Goal: Task Accomplishment & Management: Complete application form

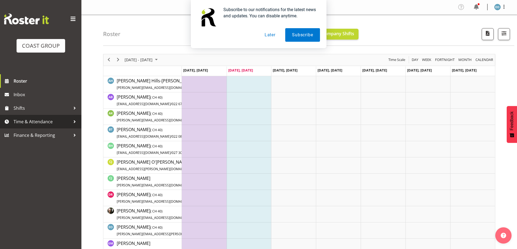
click at [36, 121] on span "Time & Attendance" at bounding box center [42, 122] width 57 height 8
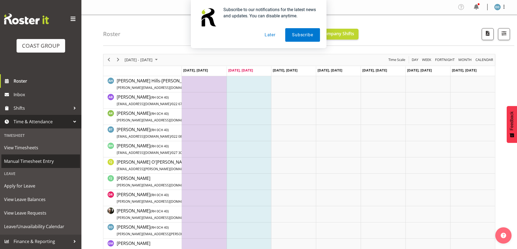
click at [29, 156] on link "Manual Timesheet Entry" at bounding box center [40, 162] width 79 height 14
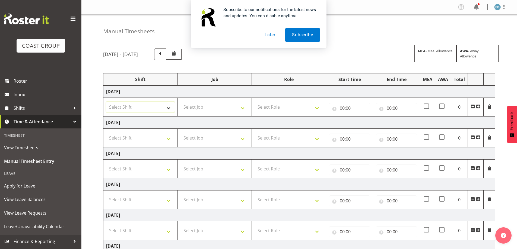
click at [161, 109] on select "Select Shift CHC SIGN ADMIN (LEAVE ALONE, DONT MAKE INACTIVE) DW CHC ARK WORK D…" at bounding box center [140, 107] width 69 height 11
select select "62215"
click at [106, 102] on select "Select Shift CHC SIGN ADMIN (LEAVE ALONE, DONT MAKE INACTIVE) DW CHC ARK WORK D…" at bounding box center [140, 107] width 69 height 11
click at [146, 137] on select "Select Shift CHC SIGN ADMIN (LEAVE ALONE, DONT MAKE INACTIVE) DW CHC ARK WORK D…" at bounding box center [140, 138] width 69 height 11
select select "62215"
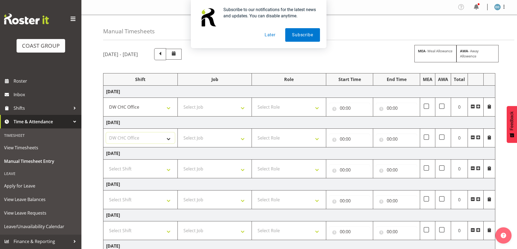
click at [106, 133] on select "Select Shift CHC SIGN ADMIN (LEAVE ALONE, DONT MAKE INACTIVE) DW CHC ARK WORK D…" at bounding box center [140, 138] width 69 height 11
drag, startPoint x: 143, startPoint y: 167, endPoint x: 144, endPoint y: 173, distance: 5.5
click at [143, 168] on select "Select Shift CHC SIGN ADMIN (LEAVE ALONE, DONT MAKE INACTIVE) DW CHC ARK WORK D…" at bounding box center [140, 169] width 69 height 11
select select "62215"
click at [106, 164] on select "Select Shift CHC SIGN ADMIN (LEAVE ALONE, DONT MAKE INACTIVE) DW CHC ARK WORK D…" at bounding box center [140, 169] width 69 height 11
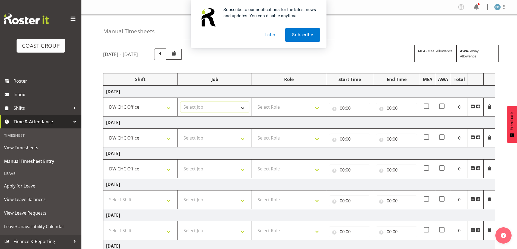
click at [230, 113] on select "Select Job 1 Carlton Events 1 Carlton Hamilton 1 Carlton Wellington 1 EHS WAREH…" at bounding box center [214, 107] width 69 height 11
select select "9477"
click at [180, 102] on select "Select Job 1 Carlton Events 1 Carlton Hamilton 1 Carlton Wellington 1 EHS WAREH…" at bounding box center [214, 107] width 69 height 11
click at [211, 138] on select "Select Job 1 Carlton Events 1 Carlton Hamilton 1 Carlton Wellington 1 EHS WAREH…" at bounding box center [214, 138] width 69 height 11
select select "9477"
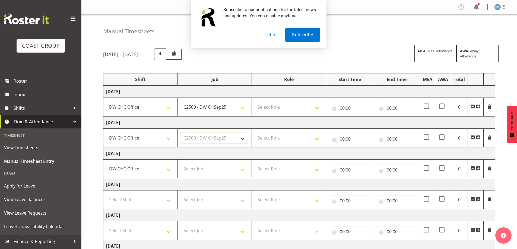
click at [180, 133] on select "Select Job 1 Carlton Events 1 Carlton Hamilton 1 Carlton Wellington 1 EHS WAREH…" at bounding box center [214, 138] width 69 height 11
click at [207, 172] on select "Select Job 1 Carlton Events 1 Carlton Hamilton 1 Carlton Wellington 1 EHS WAREH…" at bounding box center [214, 169] width 69 height 11
select select "9477"
click at [180, 164] on select "Select Job 1 Carlton Events 1 Carlton Hamilton 1 Carlton Wellington 1 EHS WAREH…" at bounding box center [214, 169] width 69 height 11
click at [264, 108] on select "Select Role MANUFACTURE Manufacture" at bounding box center [289, 107] width 69 height 11
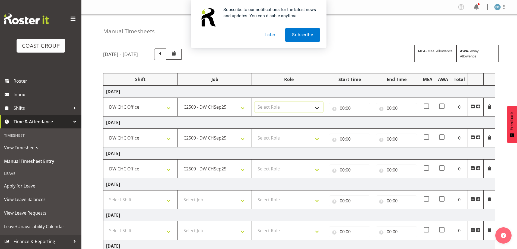
select select "218"
click at [255, 102] on select "Select Role MANUFACTURE Manufacture" at bounding box center [289, 107] width 69 height 11
click at [274, 134] on select "Select Role MANUFACTURE Manufacture" at bounding box center [289, 138] width 69 height 11
select select "218"
click at [255, 133] on select "Select Role MANUFACTURE Manufacture" at bounding box center [289, 138] width 69 height 11
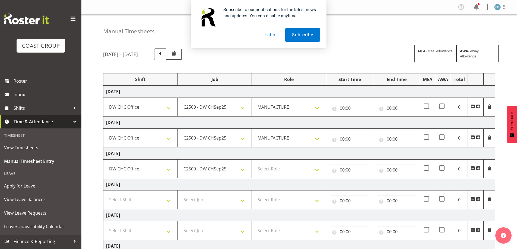
click at [280, 157] on td "Friday 19th September 2025" at bounding box center [299, 154] width 392 height 12
click at [283, 166] on select "Select Role MANUFACTURE Manufacture" at bounding box center [289, 169] width 69 height 11
select select "218"
click at [255, 164] on select "Select Role MANUFACTURE Manufacture" at bounding box center [289, 169] width 69 height 11
click at [341, 111] on input "00:00" at bounding box center [349, 108] width 41 height 11
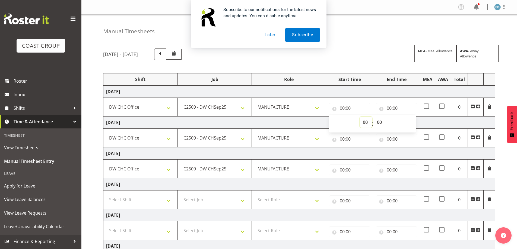
click at [364, 121] on select "00 01 02 03 04 05 06 07 08 09 10 11 12 13 14 15 16 17 18 19 20 21 22 23" at bounding box center [366, 122] width 12 height 11
select select "7"
click at [360, 117] on select "00 01 02 03 04 05 06 07 08 09 10 11 12 13 14 15 16 17 18 19 20 21 22 23" at bounding box center [366, 122] width 12 height 11
type input "07:00"
click at [344, 141] on input "00:00" at bounding box center [349, 139] width 41 height 11
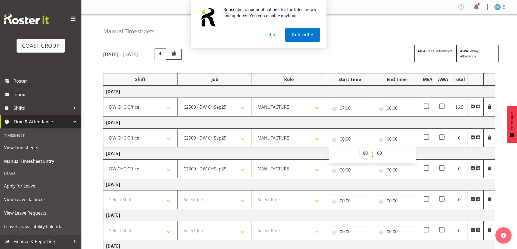
click at [362, 156] on select "00 01 02 03 04 05 06 07 08 09 10 11 12 13 14 15 16 17 18 19 20 21 22 23" at bounding box center [366, 153] width 12 height 11
select select "7"
click at [360, 148] on select "00 01 02 03 04 05 06 07 08 09 10 11 12 13 14 15 16 17 18 19 20 21 22 23" at bounding box center [366, 153] width 12 height 11
type input "07:00"
click at [345, 170] on input "00:00" at bounding box center [349, 170] width 41 height 11
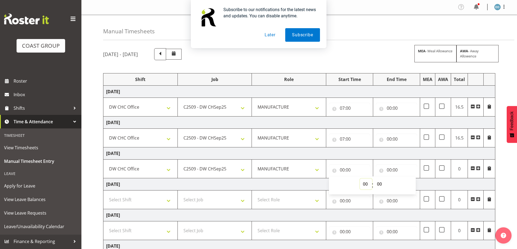
click at [363, 180] on select "00 01 02 03 04 05 06 07 08 09 10 11 12 13 14 15 16 17 18 19 20 21 22 23" at bounding box center [366, 184] width 12 height 11
select select "7"
click at [360, 179] on select "00 01 02 03 04 05 06 07 08 09 10 11 12 13 14 15 16 17 18 19 20 21 22 23" at bounding box center [366, 184] width 12 height 11
type input "07:00"
drag, startPoint x: 390, startPoint y: 99, endPoint x: 390, endPoint y: 103, distance: 3.5
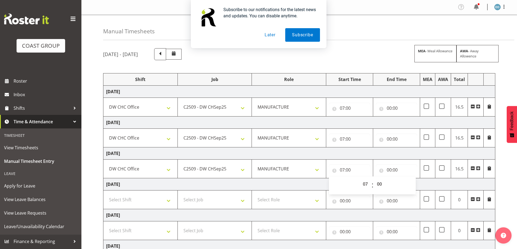
click at [390, 100] on td "00:00 00 01 02 03 04 05 06 07 08 09 10 11 12 13 14 15 16 17 18 19 20 21 22 23 :…" at bounding box center [396, 107] width 47 height 19
drag, startPoint x: 390, startPoint y: 103, endPoint x: 391, endPoint y: 106, distance: 3.2
click at [390, 104] on input "00:00" at bounding box center [396, 108] width 41 height 11
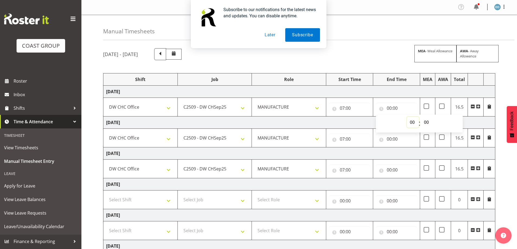
click at [409, 119] on select "00 01 02 03 04 05 06 07 08 09 10 11 12 13 14 15 16 17 18 19 20 21 22 23" at bounding box center [413, 122] width 12 height 11
select select "16"
click at [407, 117] on select "00 01 02 03 04 05 06 07 08 09 10 11 12 13 14 15 16 17 18 19 20 21 22 23" at bounding box center [413, 122] width 12 height 11
type input "16:00"
drag, startPoint x: 423, startPoint y: 122, endPoint x: 425, endPoint y: 126, distance: 5.0
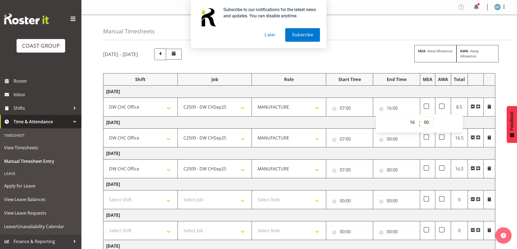
click at [423, 122] on select "00 01 02 03 04 05 06 07 08 09 10 11 12 13 14 15 16 17 18 19 20 21 22 23 24 25 2…" at bounding box center [427, 122] width 12 height 11
select select "31"
click at [421, 117] on select "00 01 02 03 04 05 06 07 08 09 10 11 12 13 14 15 16 17 18 19 20 21 22 23 24 25 2…" at bounding box center [427, 122] width 12 height 11
type input "16:31"
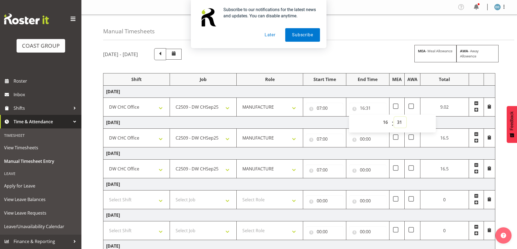
click at [401, 121] on select "00 01 02 03 04 05 06 07 08 09 10 11 12 13 14 15 16 17 18 19 20 21 22 23 24 25 2…" at bounding box center [400, 122] width 12 height 11
select select "30"
click at [406, 117] on select "00 01 02 03 04 05 06 07 08 09 10 11 12 13 14 15 16 17 18 19 20 21 22 23 24 25 2…" at bounding box center [400, 122] width 12 height 11
type input "16:30"
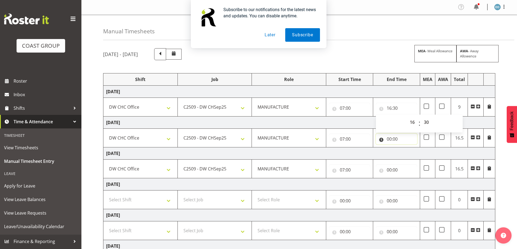
click at [389, 138] on input "00:00" at bounding box center [396, 139] width 41 height 11
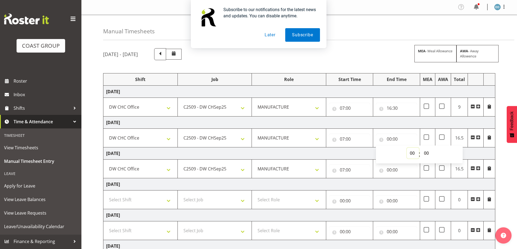
click at [411, 151] on select "00 01 02 03 04 05 06 07 08 09 10 11 12 13 14 15 16 17 18 19 20 21 22 23" at bounding box center [413, 153] width 12 height 11
select select "16"
click at [407, 148] on select "00 01 02 03 04 05 06 07 08 09 10 11 12 13 14 15 16 17 18 19 20 21 22 23" at bounding box center [413, 153] width 12 height 11
type input "16:00"
click at [424, 152] on select "00 01 02 03 04 05 06 07 08 09 10 11 12 13 14 15 16 17 18 19 20 21 22 23 24 25 2…" at bounding box center [427, 153] width 12 height 11
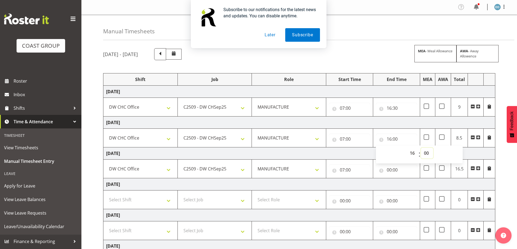
select select "30"
click at [421, 148] on select "00 01 02 03 04 05 06 07 08 09 10 11 12 13 14 15 16 17 18 19 20 21 22 23 24 25 2…" at bounding box center [427, 153] width 12 height 11
type input "16:30"
click at [344, 169] on input "07:00" at bounding box center [349, 170] width 41 height 11
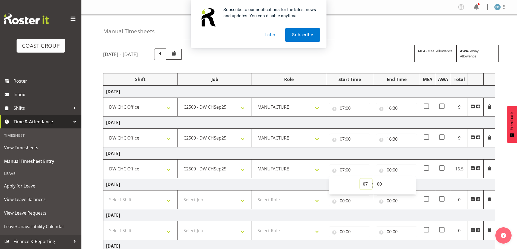
click at [363, 182] on select "00 01 02 03 04 05 06 07 08 09 10 11 12 13 14 15 16 17 18 19 20 21 22 23" at bounding box center [366, 184] width 12 height 11
click at [390, 169] on input "00:00" at bounding box center [396, 170] width 41 height 11
click at [411, 182] on select "00 01 02 03 04 05 06 07 08 09 10 11 12 13 14 15 16 17 18 19 20 21 22 23" at bounding box center [413, 184] width 12 height 11
select select "16"
click at [407, 179] on select "00 01 02 03 04 05 06 07 08 09 10 11 12 13 14 15 16 17 18 19 20 21 22 23" at bounding box center [413, 184] width 12 height 11
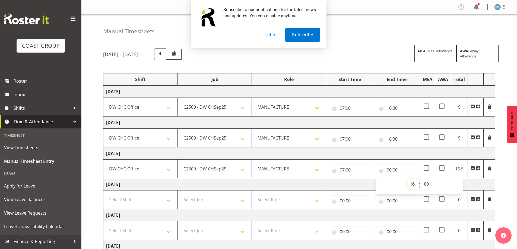
type input "16:00"
click at [429, 182] on select "00 01 02 03 04 05 06 07 08 09 10 11 12 13 14 15 16 17 18 19 20 21 22 23 24 25 2…" at bounding box center [427, 184] width 12 height 11
select select "30"
click at [421, 179] on select "00 01 02 03 04 05 06 07 08 09 10 11 12 13 14 15 16 17 18 19 20 21 22 23 24 25 2…" at bounding box center [427, 184] width 12 height 11
type input "16:30"
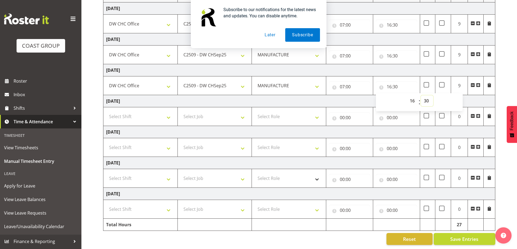
scroll to position [87, 0]
click at [163, 177] on select "Select Shift CHC SIGN ADMIN (LEAVE ALONE, DONT MAKE INACTIVE) DW CHC ARK WORK D…" at bounding box center [140, 178] width 69 height 11
select select "62215"
click at [106, 173] on select "Select Shift CHC SIGN ADMIN (LEAVE ALONE, DONT MAKE INACTIVE) DW CHC ARK WORK D…" at bounding box center [140, 178] width 69 height 11
click at [142, 204] on select "Select Shift CHC SIGN ADMIN (LEAVE ALONE, DONT MAKE INACTIVE) DW CHC ARK WORK D…" at bounding box center [140, 209] width 69 height 11
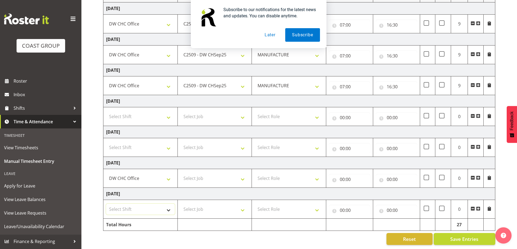
select select "62215"
click at [106, 204] on select "Select Shift CHC SIGN ADMIN (LEAVE ALONE, DONT MAKE INACTIVE) DW CHC ARK WORK D…" at bounding box center [140, 209] width 69 height 11
click at [212, 200] on td "Select Job 1 Carlton Events 1 Carlton Hamilton 1 Carlton Wellington 1 EHS WAREH…" at bounding box center [214, 209] width 74 height 19
click at [216, 206] on select "Select Job 1 Carlton Events 1 Carlton Hamilton 1 Carlton Wellington 1 EHS WAREH…" at bounding box center [214, 209] width 69 height 11
select select "9477"
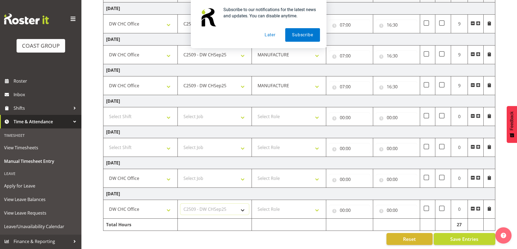
click at [180, 204] on select "Select Job 1 Carlton Events 1 Carlton Hamilton 1 Carlton Wellington 1 EHS WAREH…" at bounding box center [214, 209] width 69 height 11
click at [219, 170] on td "Select Job 1 Carlton Events 1 Carlton Hamilton 1 Carlton Wellington 1 EHS WAREH…" at bounding box center [214, 178] width 74 height 19
click at [219, 173] on select "Select Job 1 Carlton Events 1 Carlton Hamilton 1 Carlton Wellington 1 EHS WAREH…" at bounding box center [214, 178] width 69 height 11
select select "9477"
click at [180, 173] on select "Select Job 1 Carlton Events 1 Carlton Hamilton 1 Carlton Wellington 1 EHS WAREH…" at bounding box center [214, 178] width 69 height 11
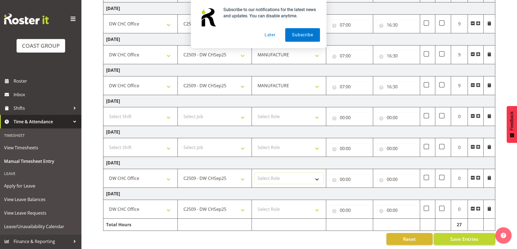
drag, startPoint x: 285, startPoint y: 171, endPoint x: 294, endPoint y: 176, distance: 10.6
click at [285, 173] on select "Select Role MANUFACTURE Manufacture" at bounding box center [289, 178] width 69 height 11
select select "218"
click at [255, 173] on select "Select Role MANUFACTURE Manufacture" at bounding box center [289, 178] width 69 height 11
click at [303, 204] on select "Select Role MANUFACTURE Manufacture" at bounding box center [289, 209] width 69 height 11
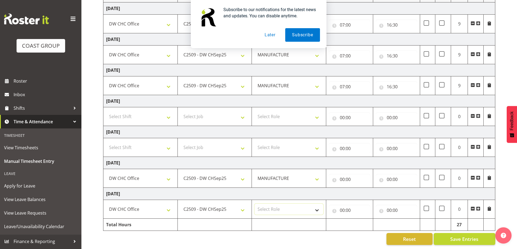
click at [308, 208] on select "Select Role MANUFACTURE Manufacture" at bounding box center [289, 209] width 69 height 11
click at [312, 205] on select "Select Role MANUFACTURE Manufacture" at bounding box center [289, 209] width 69 height 11
select select "218"
click at [255, 204] on select "Select Role MANUFACTURE Manufacture" at bounding box center [289, 209] width 69 height 11
click at [342, 177] on input "00:00" at bounding box center [349, 179] width 41 height 11
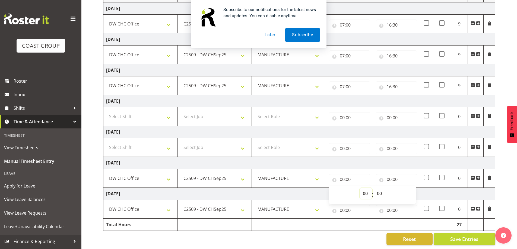
click at [363, 190] on select "00 01 02 03 04 05 06 07 08 09 10 11 12 13 14 15 16 17 18 19 20 21 22 23" at bounding box center [366, 193] width 12 height 11
select select "7"
click at [360, 188] on select "00 01 02 03 04 05 06 07 08 09 10 11 12 13 14 15 16 17 18 19 20 21 22 23" at bounding box center [366, 193] width 12 height 11
type input "07:00"
click at [388, 174] on input "00:00" at bounding box center [396, 179] width 41 height 11
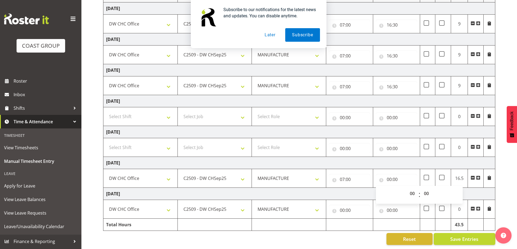
drag, startPoint x: 407, startPoint y: 184, endPoint x: 415, endPoint y: 187, distance: 8.3
click at [410, 186] on div "00 01 02 03 04 05 06 07 08 09 10 11 12 13 14 15 16 17 18 19 20 21 22 23 : 00 01…" at bounding box center [419, 195] width 87 height 18
click at [415, 188] on select "00 01 02 03 04 05 06 07 08 09 10 11 12 13 14 15 16 17 18 19 20 21 22 23" at bounding box center [413, 193] width 12 height 11
select select "16"
click at [407, 188] on select "00 01 02 03 04 05 06 07 08 09 10 11 12 13 14 15 16 17 18 19 20 21 22 23" at bounding box center [413, 193] width 12 height 11
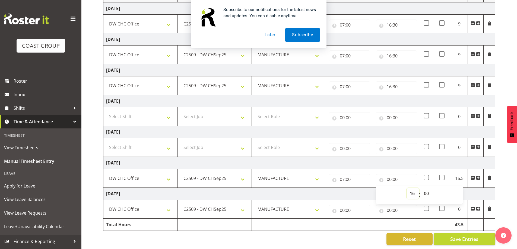
type input "16:00"
click at [422, 190] on select "00 01 02 03 04 05 06 07 08 09 10 11 12 13 14 15 16 17 18 19 20 21 22 23 24 25 2…" at bounding box center [427, 193] width 12 height 11
select select "30"
click at [421, 188] on select "00 01 02 03 04 05 06 07 08 09 10 11 12 13 14 15 16 17 18 19 20 21 22 23 24 25 2…" at bounding box center [427, 193] width 12 height 11
type input "16:30"
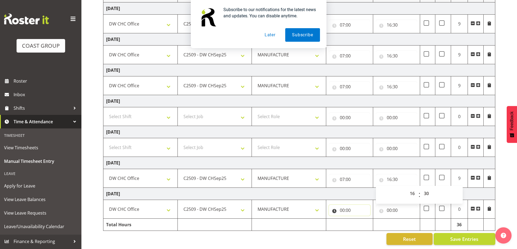
click at [351, 207] on input "00:00" at bounding box center [349, 210] width 41 height 11
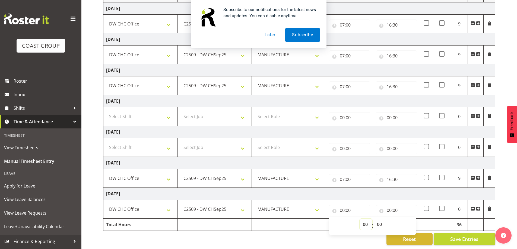
drag, startPoint x: 363, startPoint y: 220, endPoint x: 367, endPoint y: 215, distance: 6.2
click at [363, 220] on select "00 01 02 03 04 05 06 07 08 09 10 11 12 13 14 15 16 17 18 19 20 21 22 23" at bounding box center [366, 224] width 12 height 11
select select "7"
click at [360, 219] on select "00 01 02 03 04 05 06 07 08 09 10 11 12 13 14 15 16 17 18 19 20 21 22 23" at bounding box center [366, 224] width 12 height 11
type input "07:00"
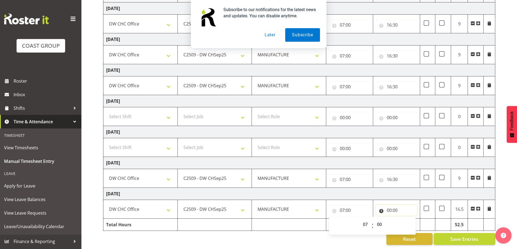
click at [389, 209] on input "00:00" at bounding box center [396, 210] width 41 height 11
click at [413, 221] on select "00 01 02 03 04 05 06 07 08 09 10 11 12 13 14 15 16 17 18 19 20 21 22 23" at bounding box center [413, 224] width 12 height 11
select select "16"
click at [407, 219] on select "00 01 02 03 04 05 06 07 08 09 10 11 12 13 14 15 16 17 18 19 20 21 22 23" at bounding box center [413, 224] width 12 height 11
type input "16:00"
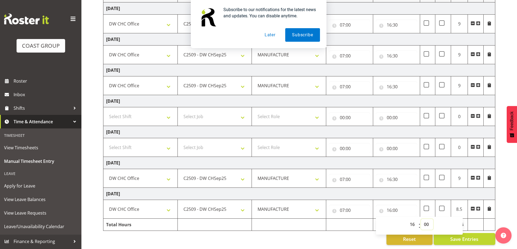
click at [428, 219] on select "00 01 02 03 04 05 06 07 08 09 10 11 12 13 14 15 16 17 18 19 20 21 22 23 24 25 2…" at bounding box center [427, 224] width 12 height 11
select select "30"
click at [421, 219] on select "00 01 02 03 04 05 06 07 08 09 10 11 12 13 14 15 16 17 18 19 20 21 22 23 24 25 2…" at bounding box center [427, 224] width 12 height 11
type input "16:30"
click at [443, 234] on button "Save Entries" at bounding box center [465, 239] width 62 height 12
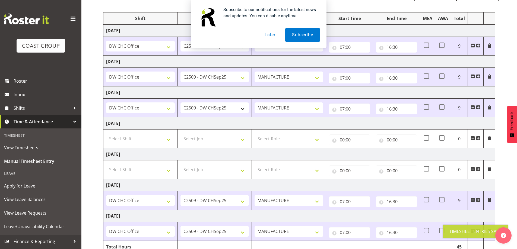
scroll to position [0, 0]
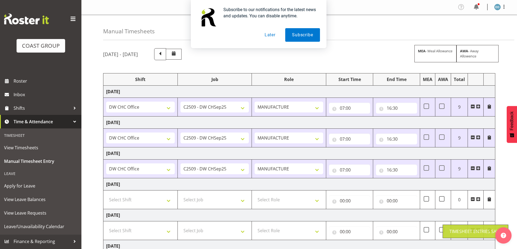
click at [271, 39] on button "Later" at bounding box center [270, 35] width 24 height 14
